Goal: Find specific page/section: Find specific page/section

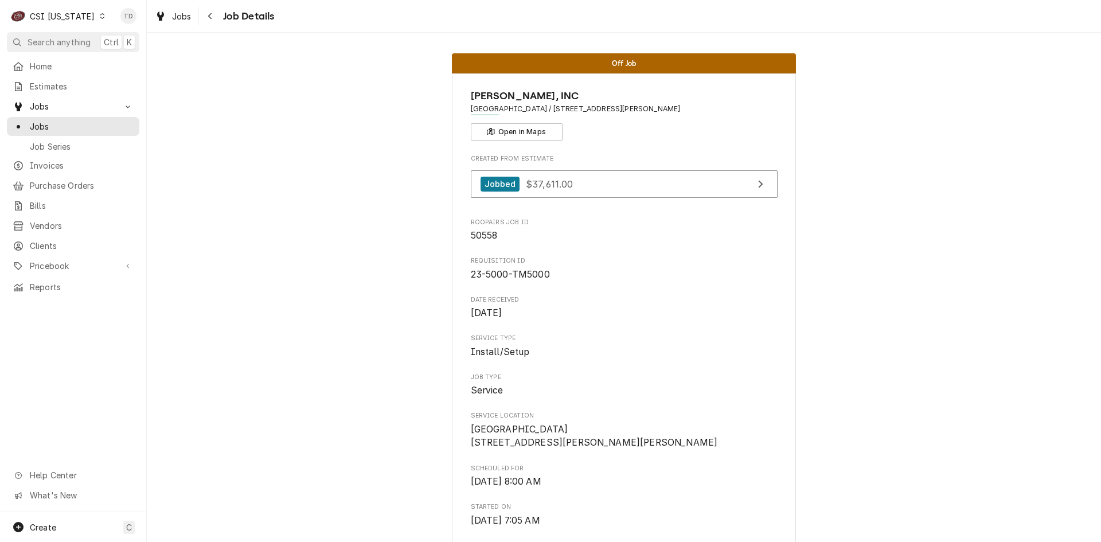
scroll to position [3720, 0]
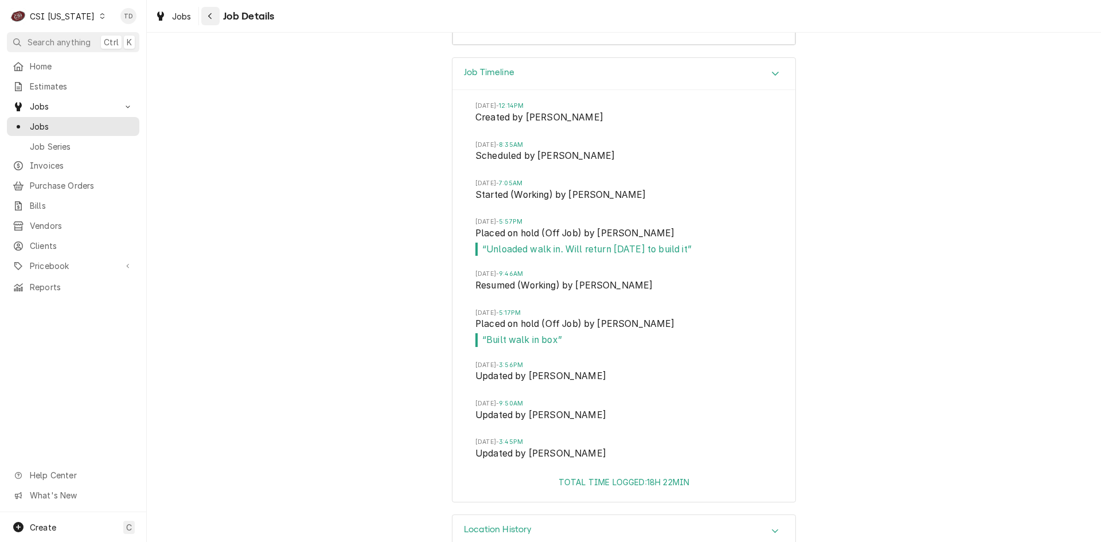
click at [209, 14] on icon "Navigate back" at bounding box center [210, 16] width 5 height 8
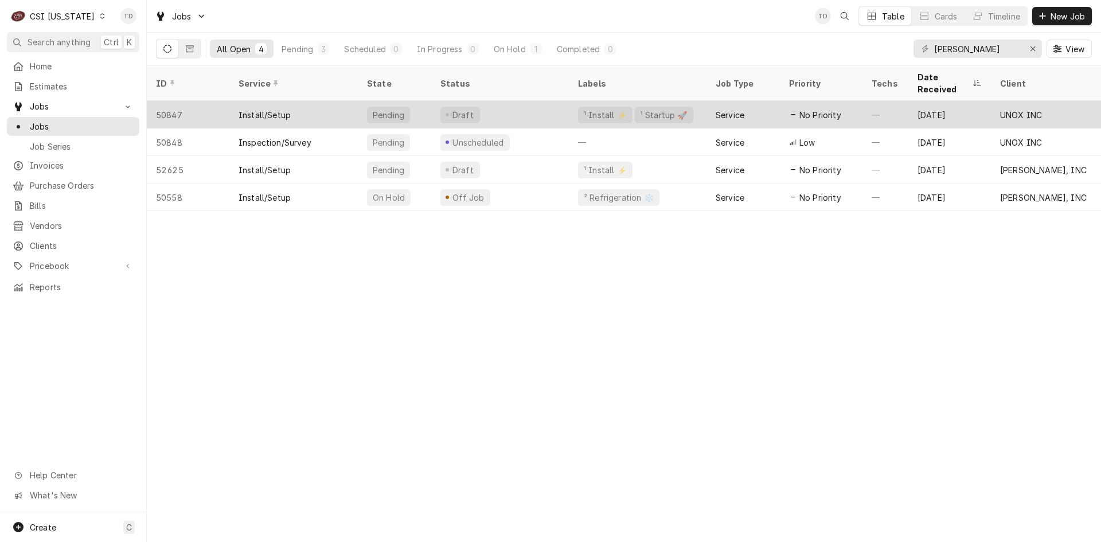
click at [336, 101] on div "Install/Setup" at bounding box center [293, 115] width 128 height 28
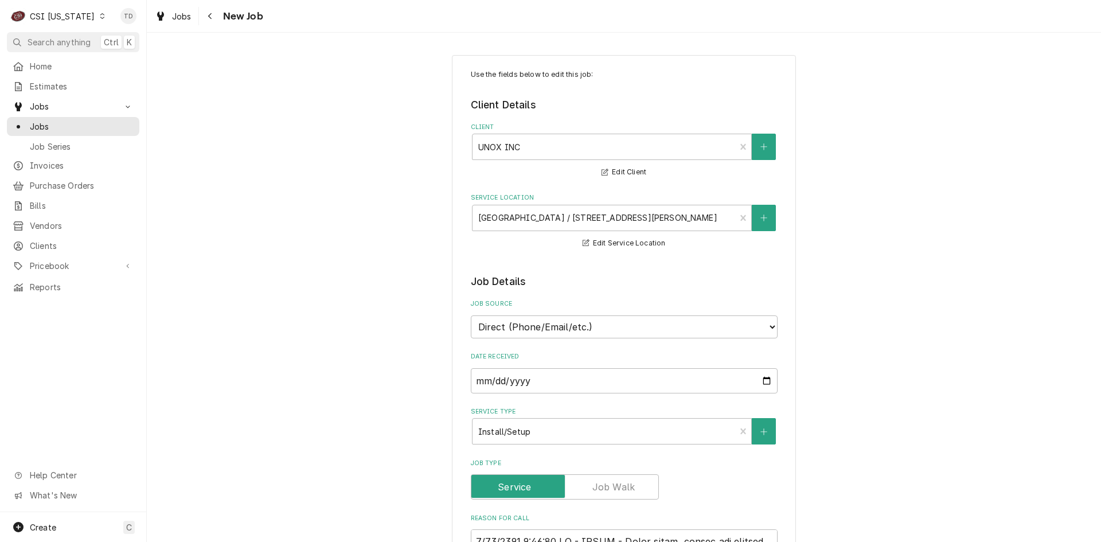
type textarea "x"
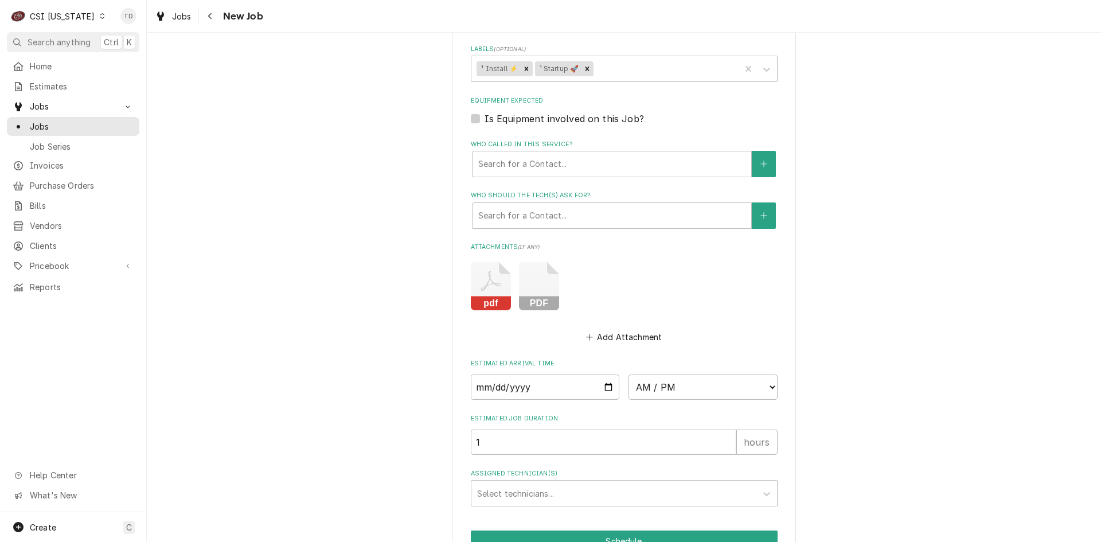
scroll to position [1549, 0]
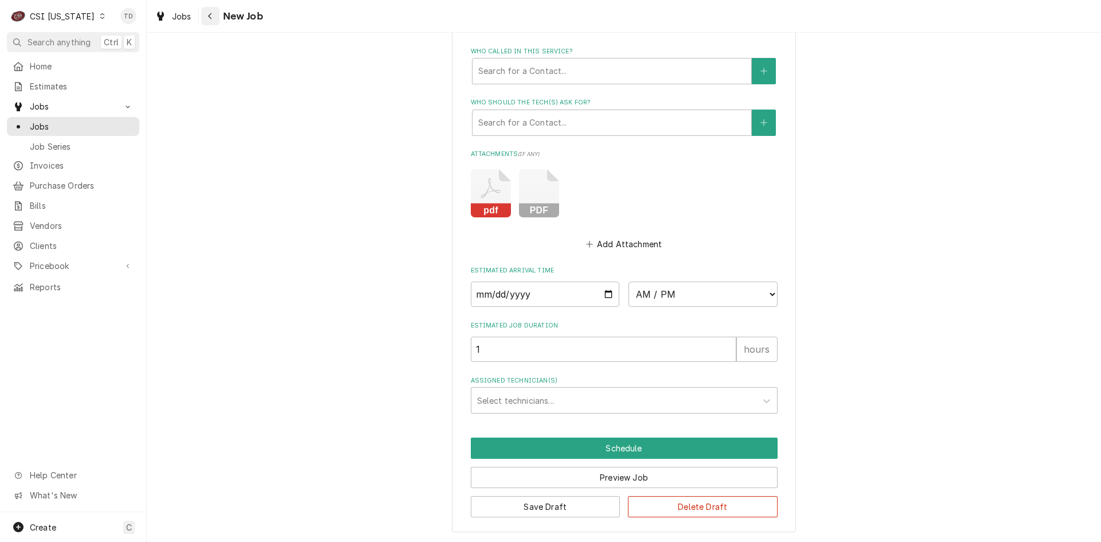
click at [208, 18] on icon "Navigate back" at bounding box center [210, 16] width 5 height 8
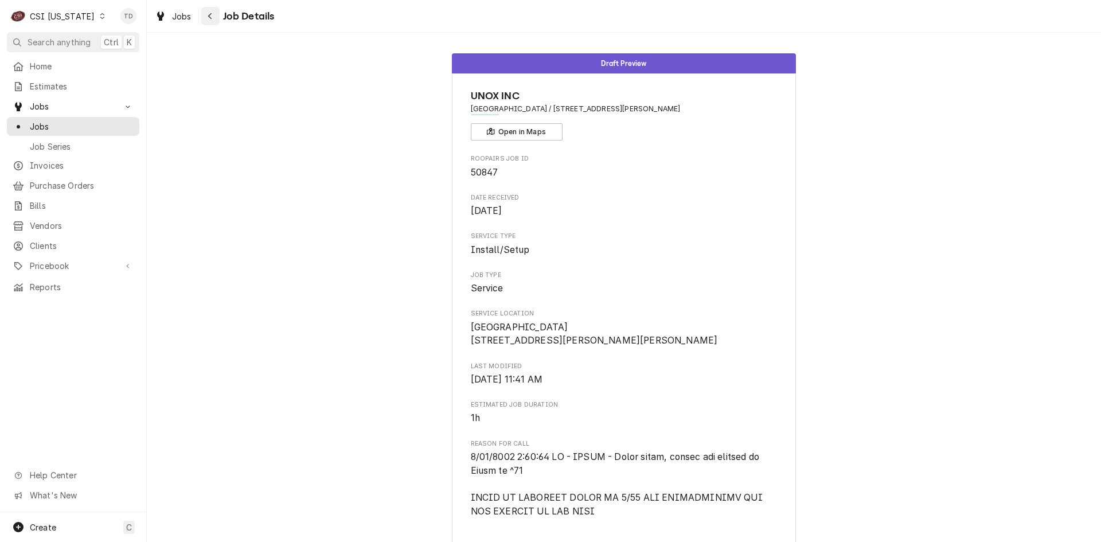
click at [211, 18] on icon "Navigate back" at bounding box center [209, 16] width 3 height 6
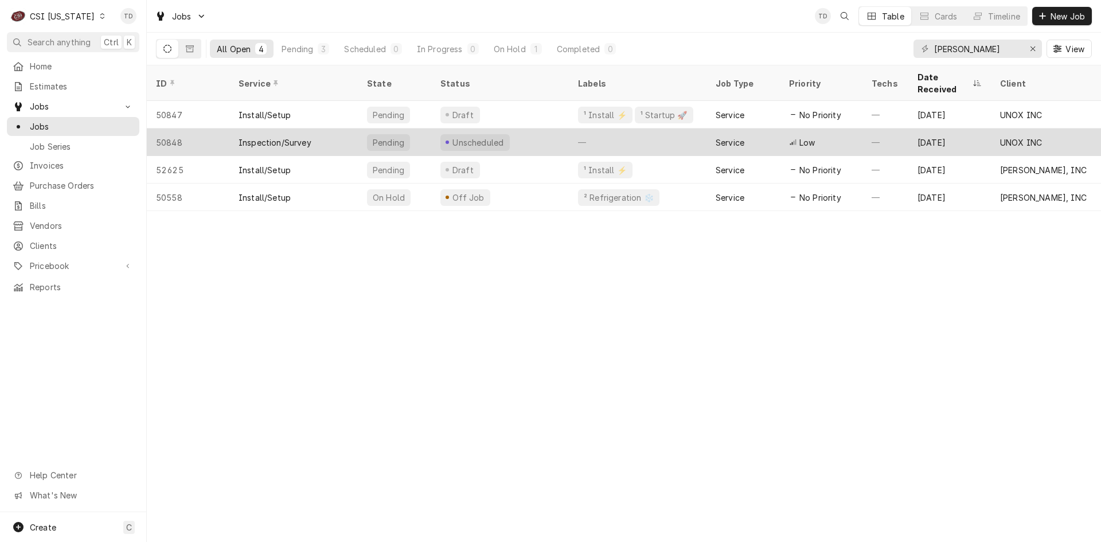
click at [265, 137] on div "Inspection/Survey" at bounding box center [275, 143] width 73 height 12
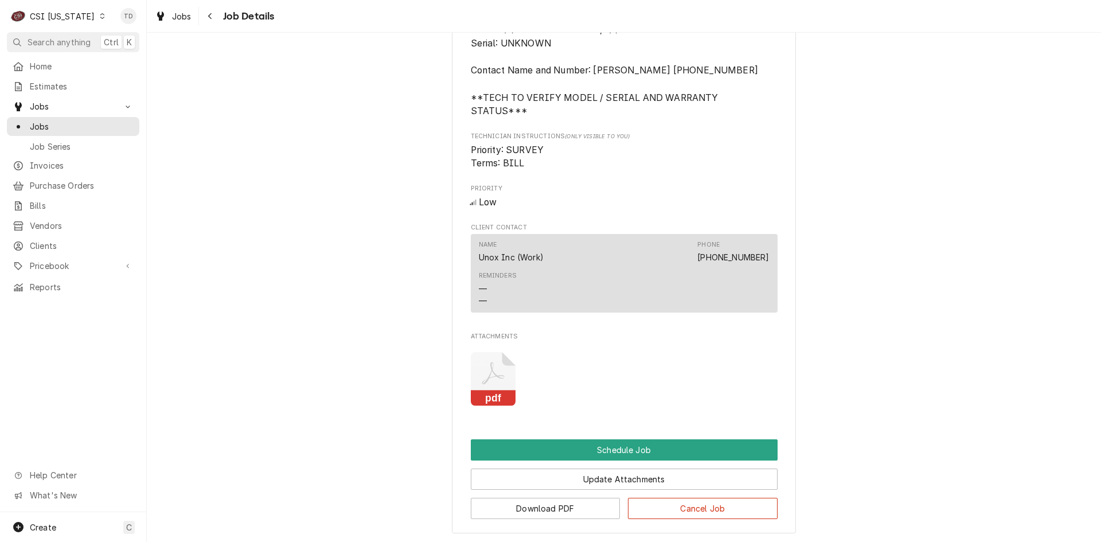
scroll to position [741, 0]
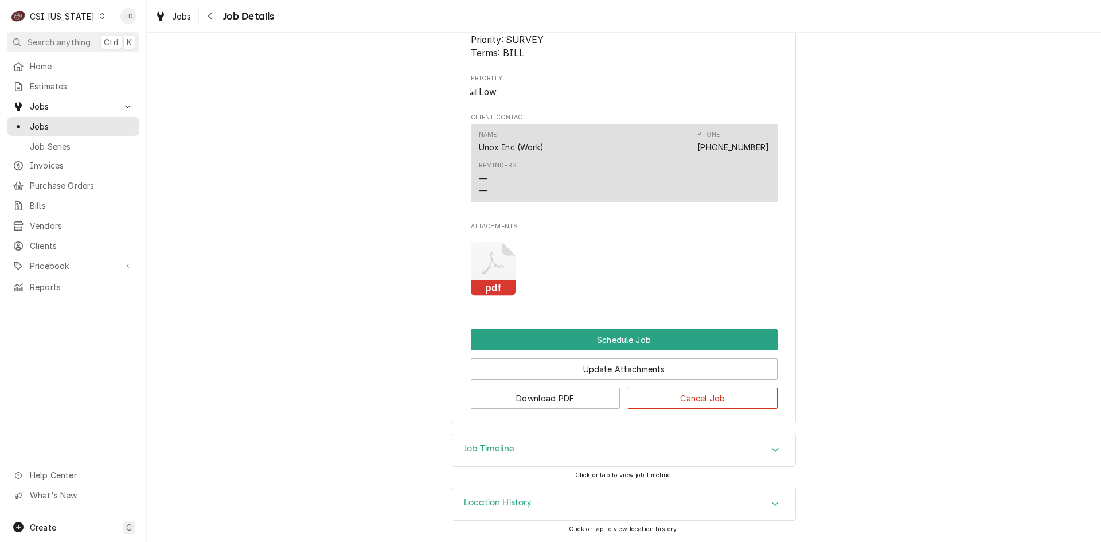
click at [541, 446] on div "Job Timeline" at bounding box center [624, 450] width 343 height 32
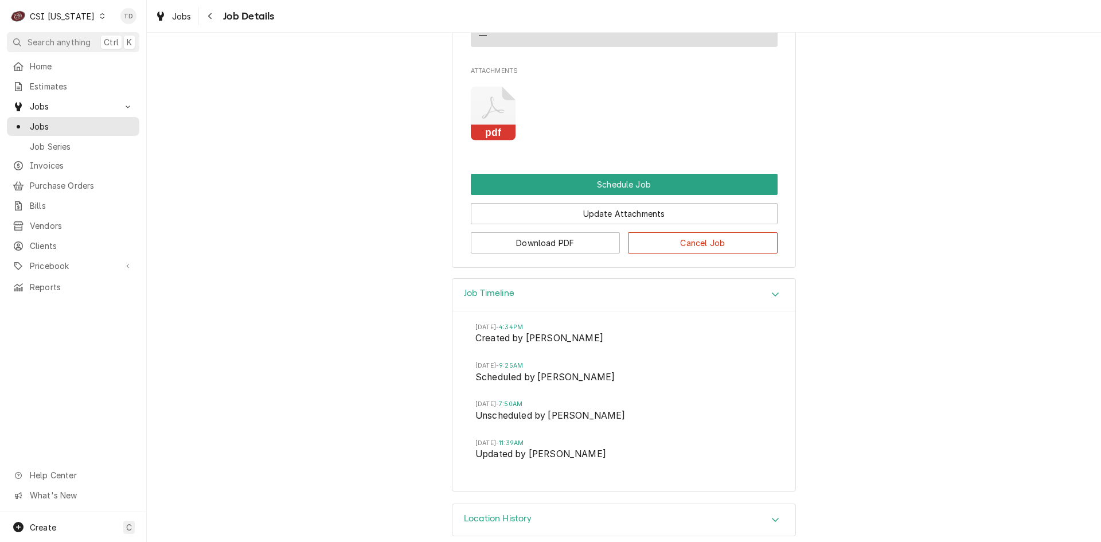
scroll to position [911, 0]
